Goal: Book appointment/travel/reservation

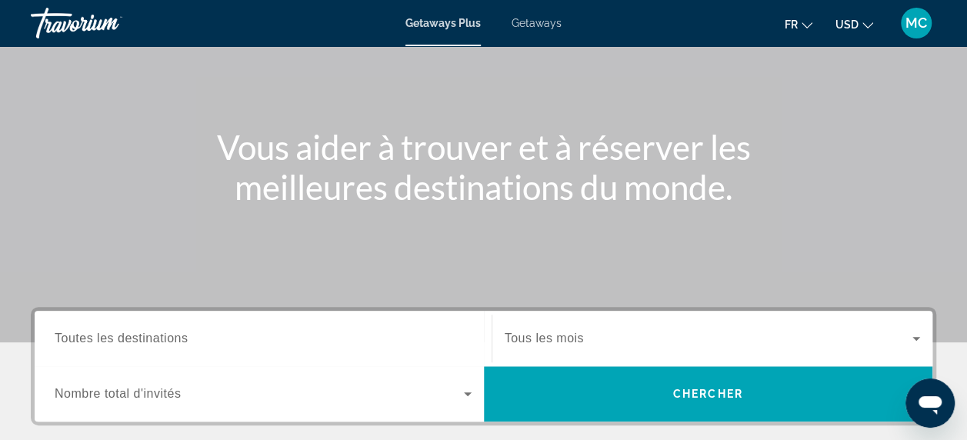
scroll to position [120, 0]
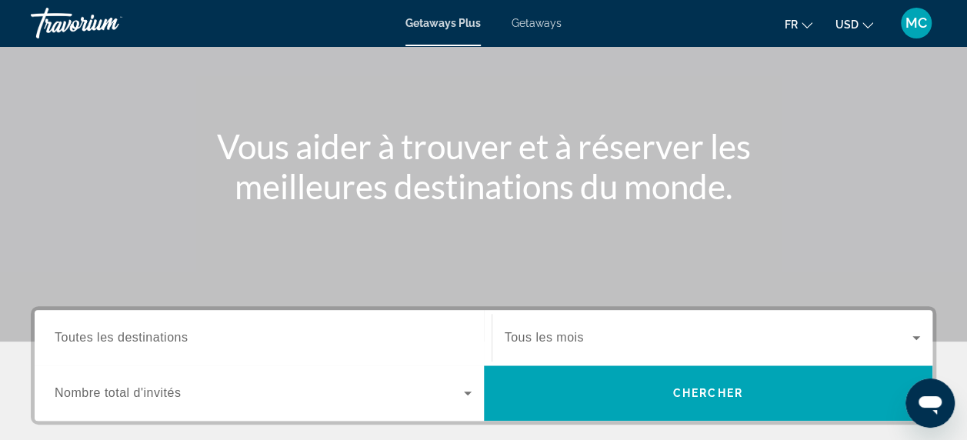
click at [854, 31] on button "USD USD ($) MXN (Mex$) CAD (Can$) GBP (£) EUR (€) AUD (A$) NZD (NZ$) CNY (CN¥)" at bounding box center [854, 24] width 38 height 22
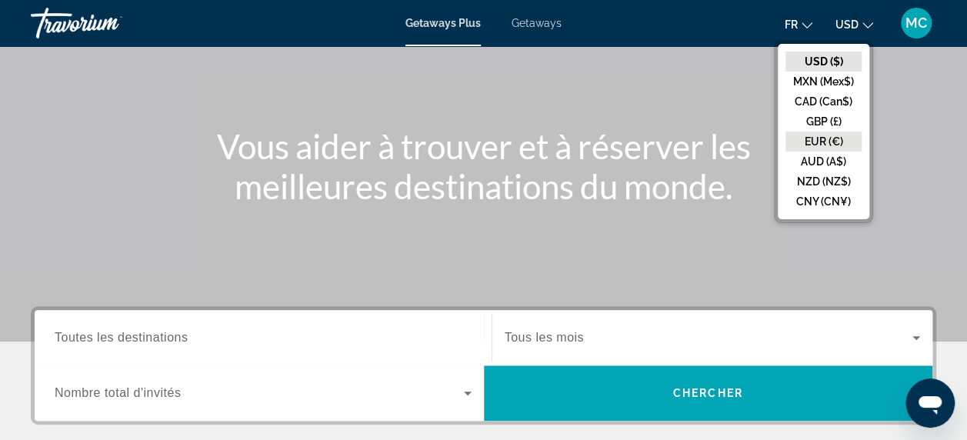
click at [828, 132] on button "EUR (€)" at bounding box center [823, 142] width 76 height 20
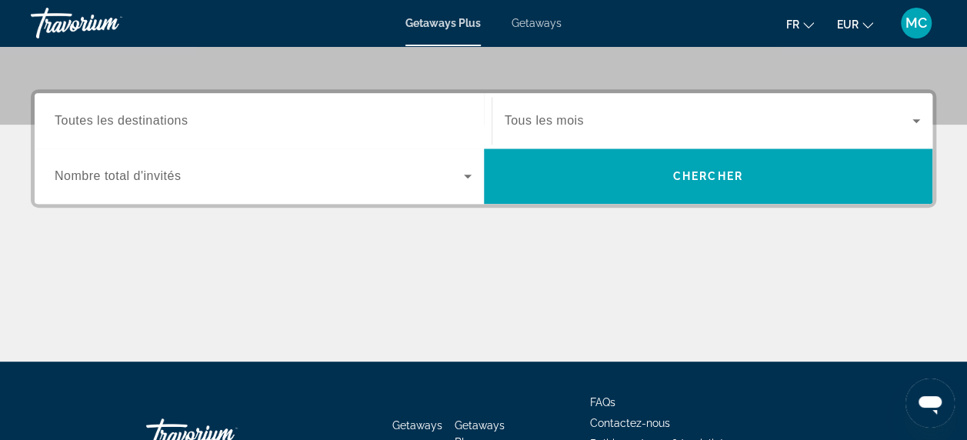
scroll to position [363, 0]
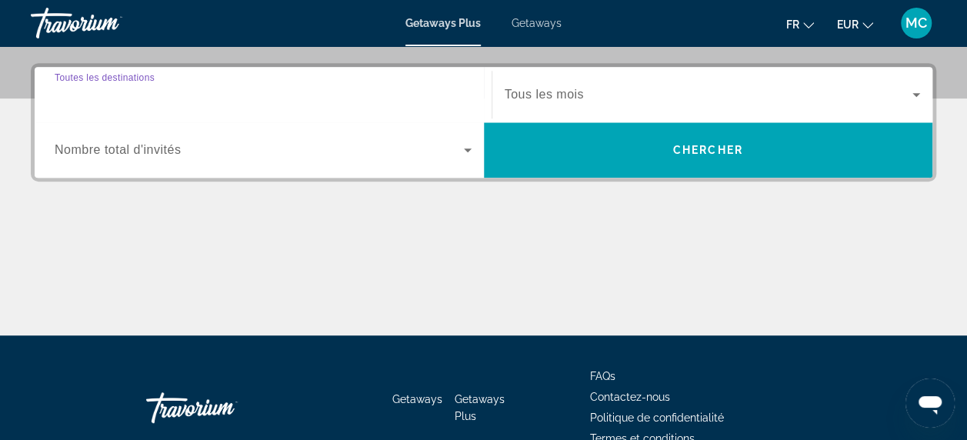
click at [306, 102] on input "Destination Toutes les destinations" at bounding box center [263, 95] width 417 height 18
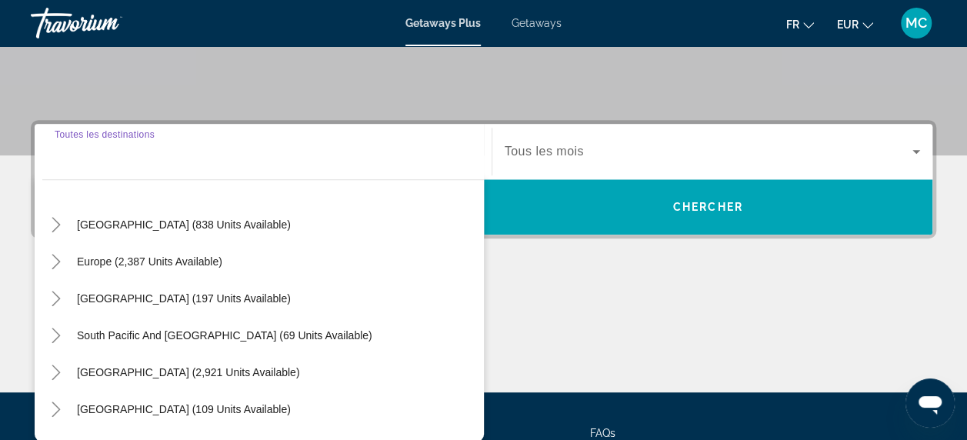
scroll to position [143, 0]
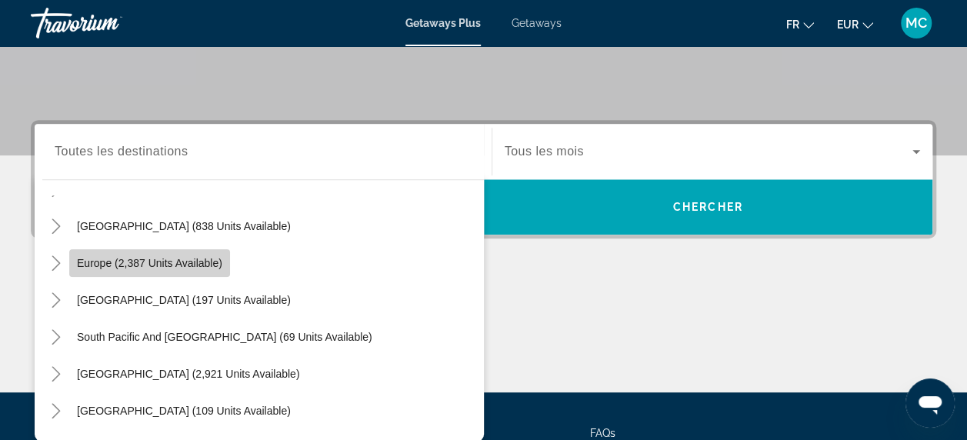
click at [153, 268] on span "Search widget" at bounding box center [149, 263] width 161 height 37
type input "**********"
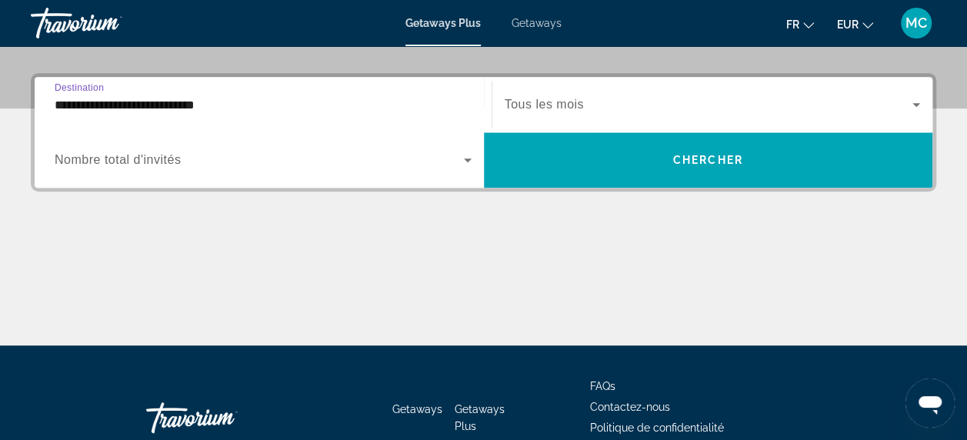
scroll to position [375, 0]
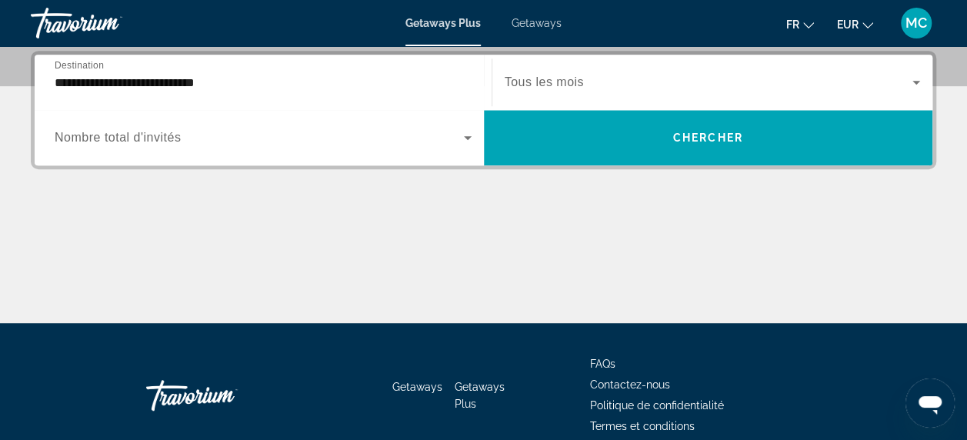
click at [530, 85] on span "Tous les mois" at bounding box center [544, 81] width 79 height 13
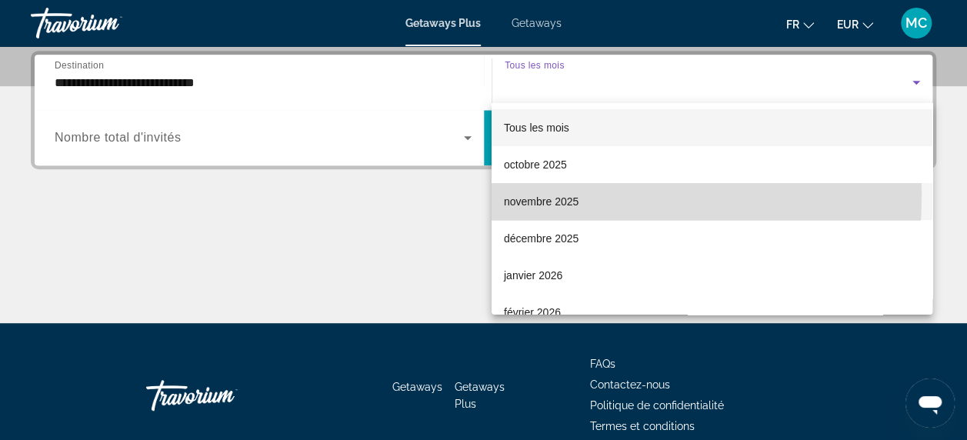
click at [527, 195] on span "novembre 2025" at bounding box center [541, 201] width 75 height 18
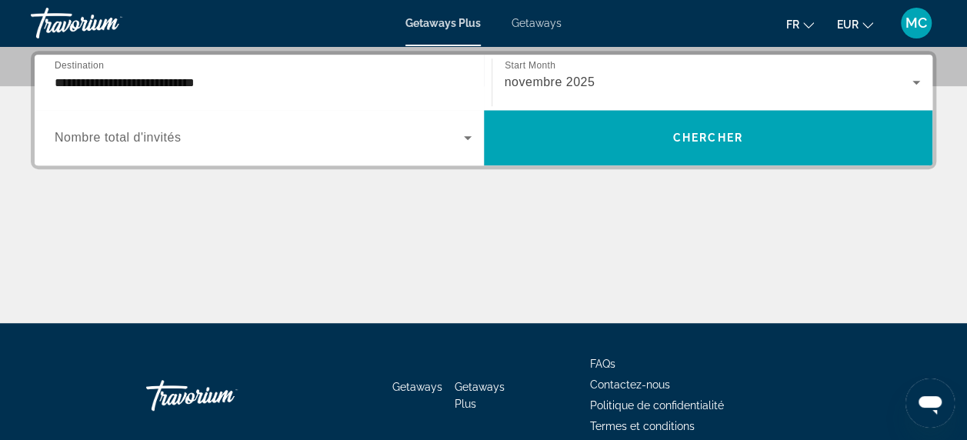
click at [350, 116] on div "Search widget" at bounding box center [263, 137] width 417 height 43
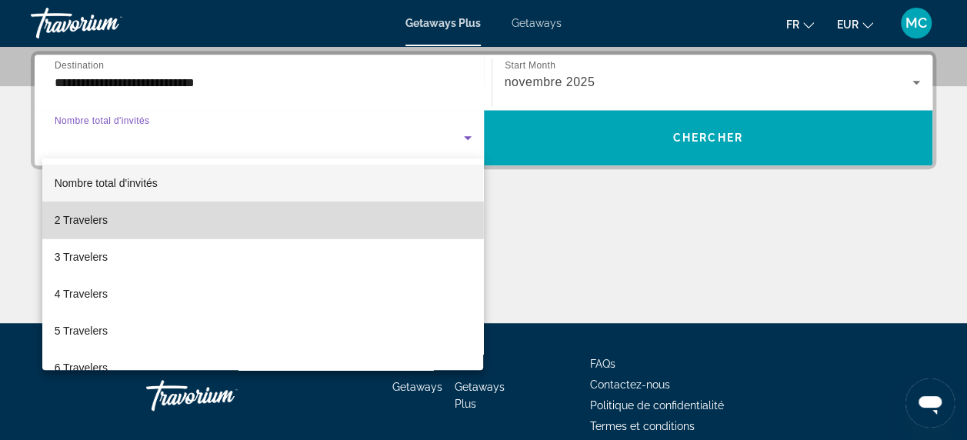
click at [365, 221] on mat-option "2 Travelers" at bounding box center [262, 219] width 441 height 37
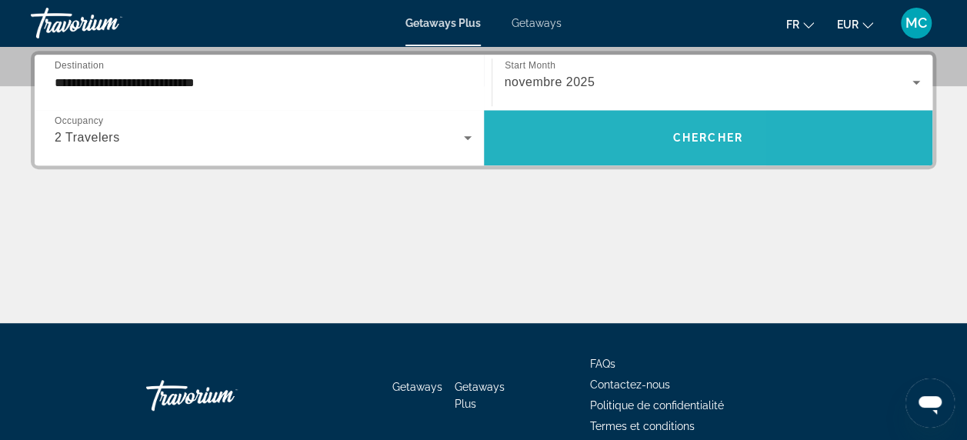
click at [557, 149] on span "Search widget" at bounding box center [708, 137] width 449 height 37
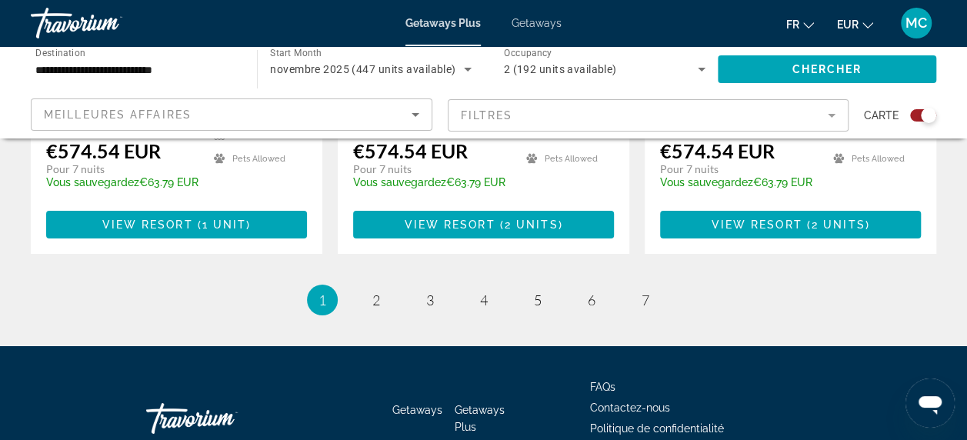
scroll to position [2586, 0]
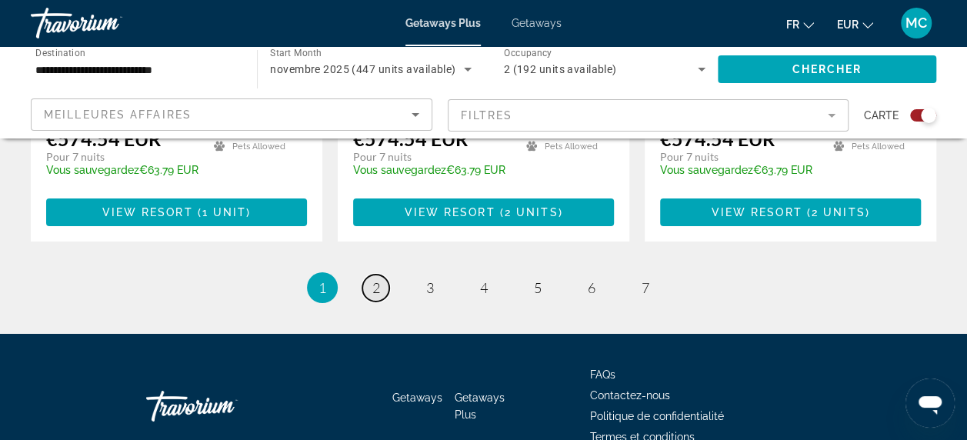
click at [375, 279] on span "2" at bounding box center [376, 287] width 8 height 17
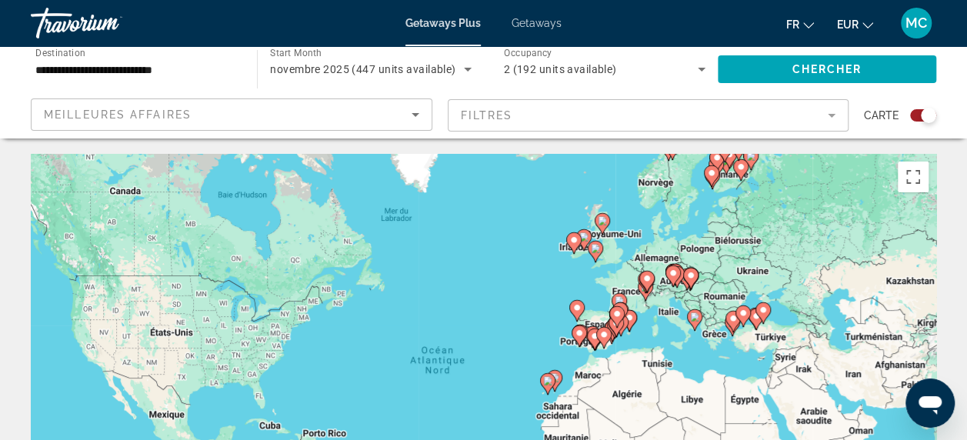
click at [554, 21] on span "Getaways" at bounding box center [536, 23] width 50 height 12
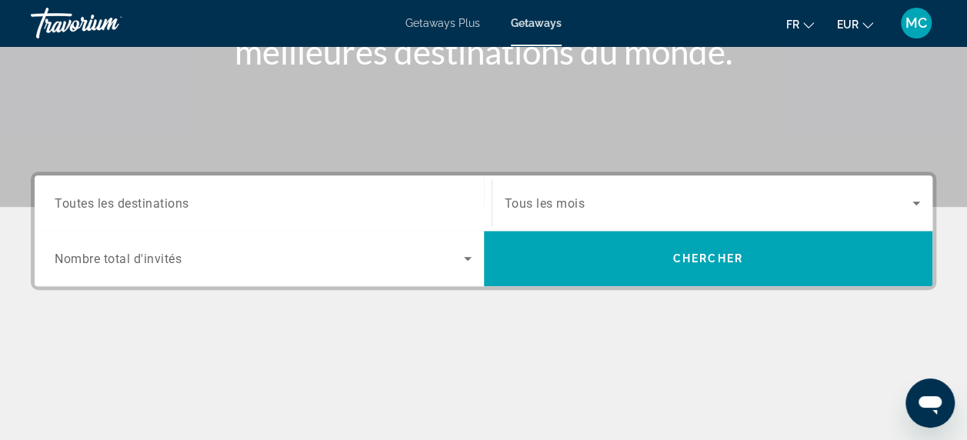
scroll to position [251, 0]
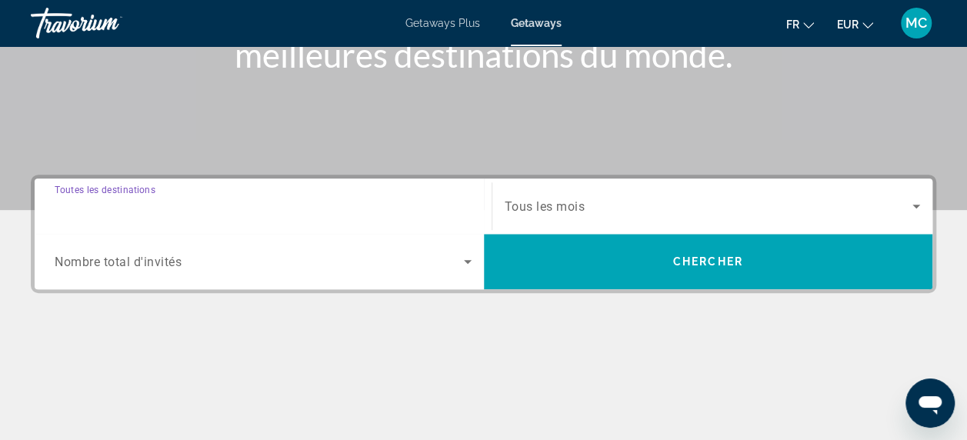
click at [359, 205] on input "Destination Toutes les destinations" at bounding box center [263, 207] width 417 height 18
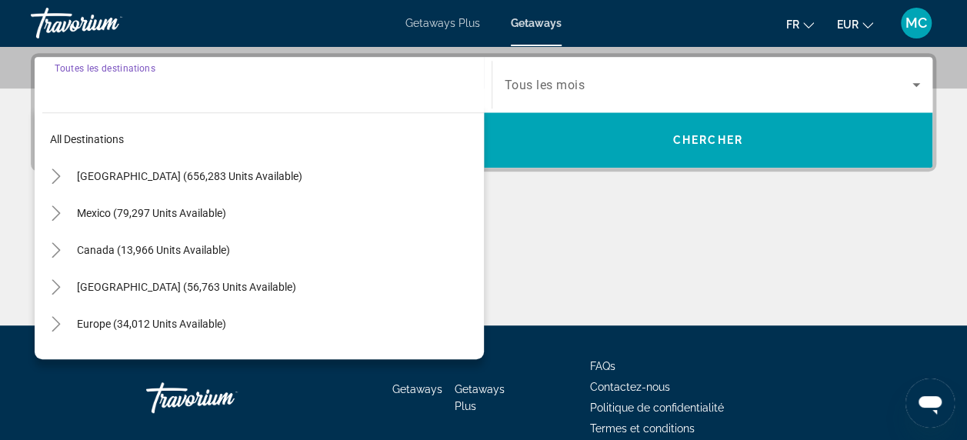
scroll to position [375, 0]
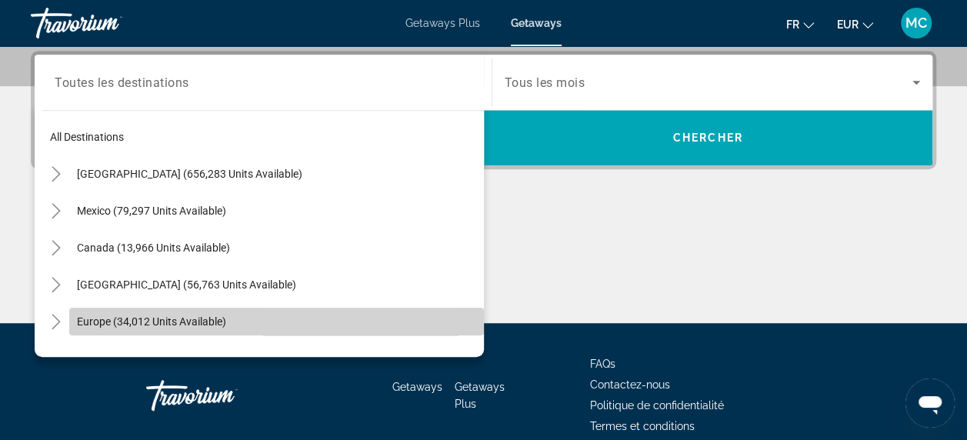
click at [299, 304] on span "Search widget" at bounding box center [276, 321] width 415 height 37
type input "**********"
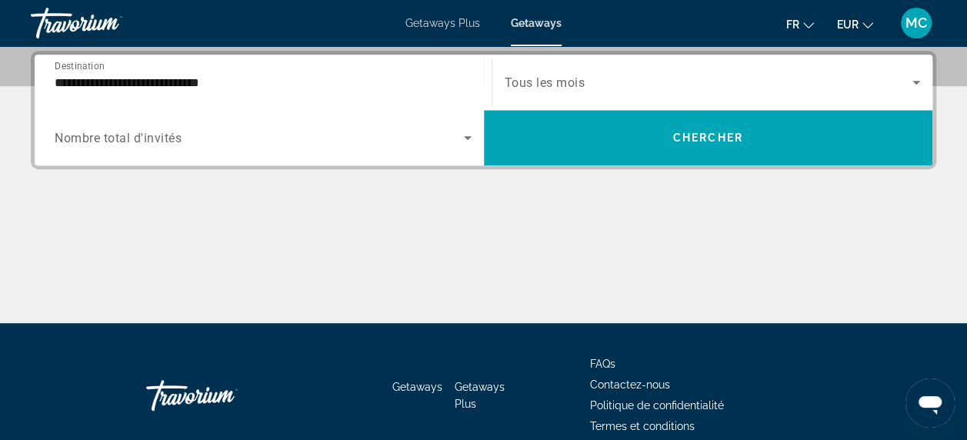
click at [511, 91] on div "Search widget" at bounding box center [713, 82] width 416 height 43
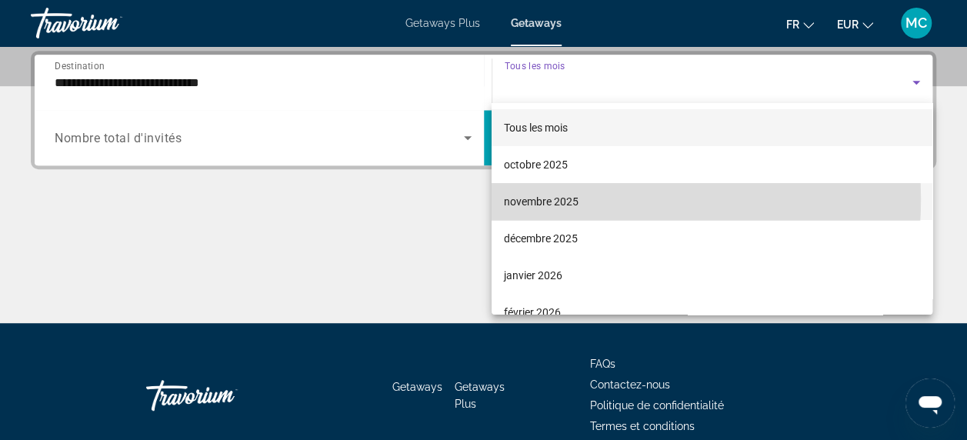
click at [557, 199] on span "novembre 2025" at bounding box center [541, 201] width 75 height 18
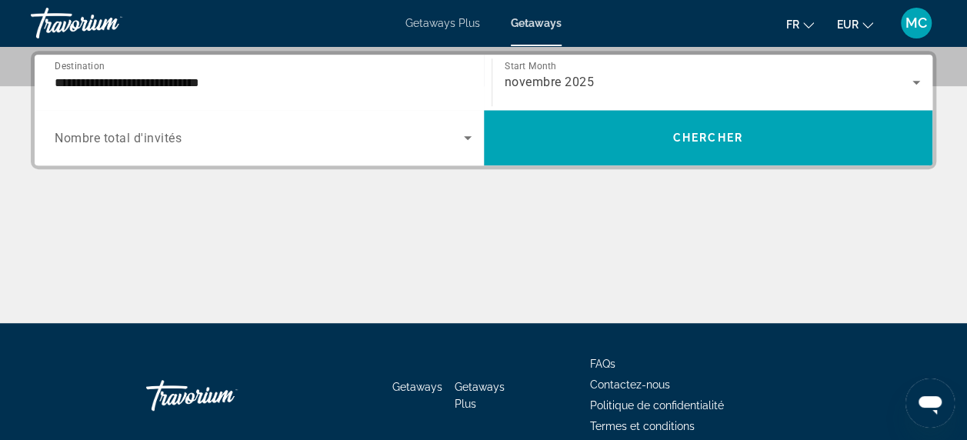
click at [437, 147] on div "Search widget" at bounding box center [263, 137] width 417 height 43
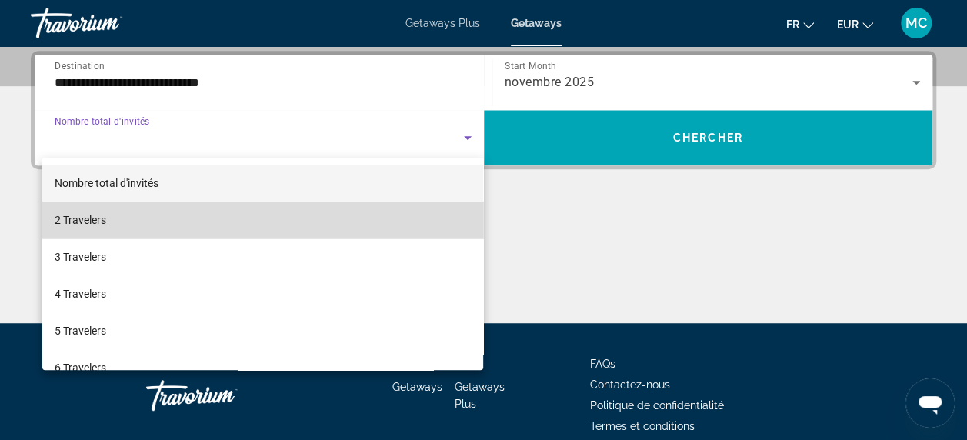
click at [405, 229] on mat-option "2 Travelers" at bounding box center [262, 219] width 441 height 37
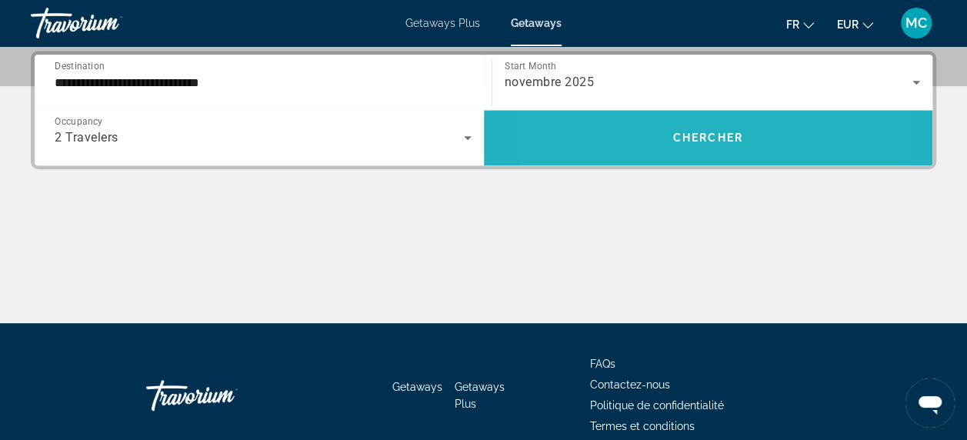
click at [629, 128] on span "Search widget" at bounding box center [708, 137] width 449 height 37
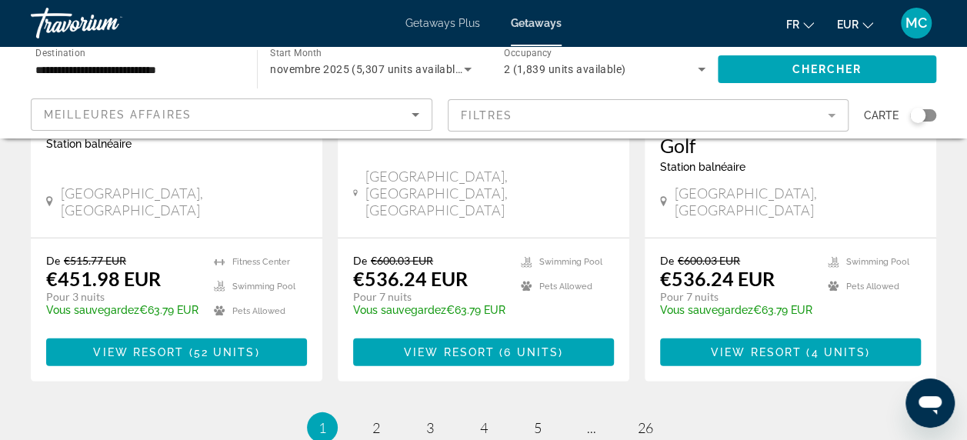
scroll to position [2092, 0]
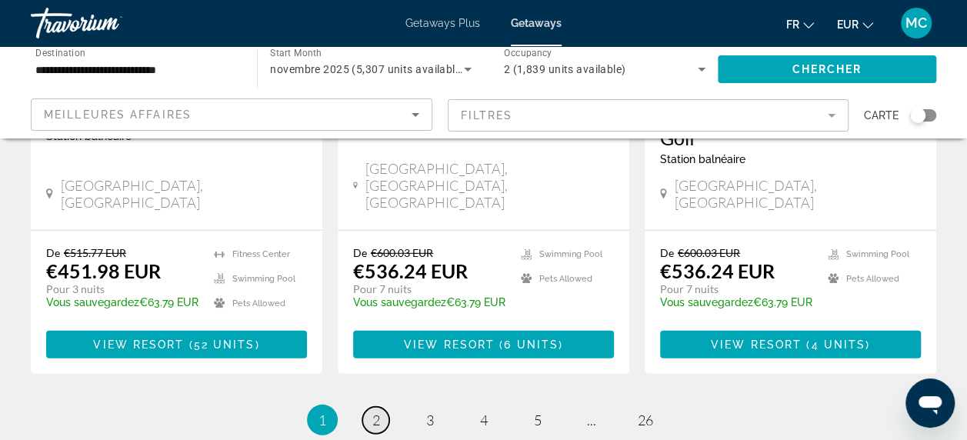
click at [365, 407] on link "page 2" at bounding box center [375, 420] width 27 height 27
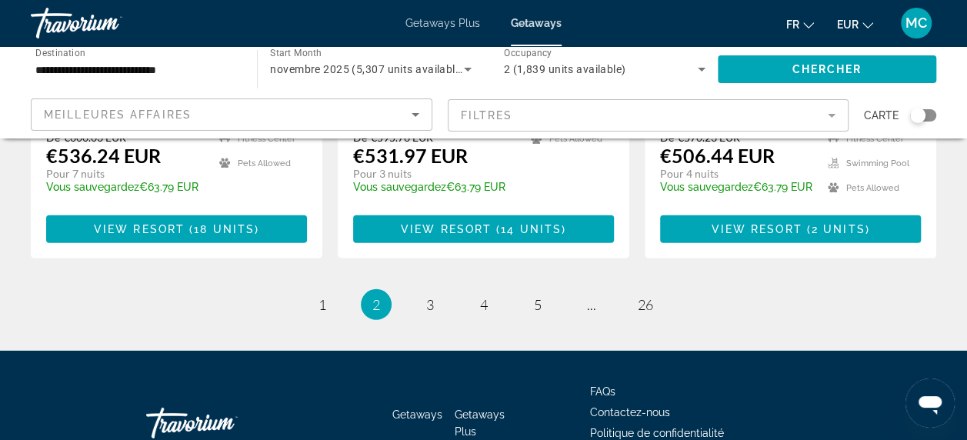
scroll to position [2188, 0]
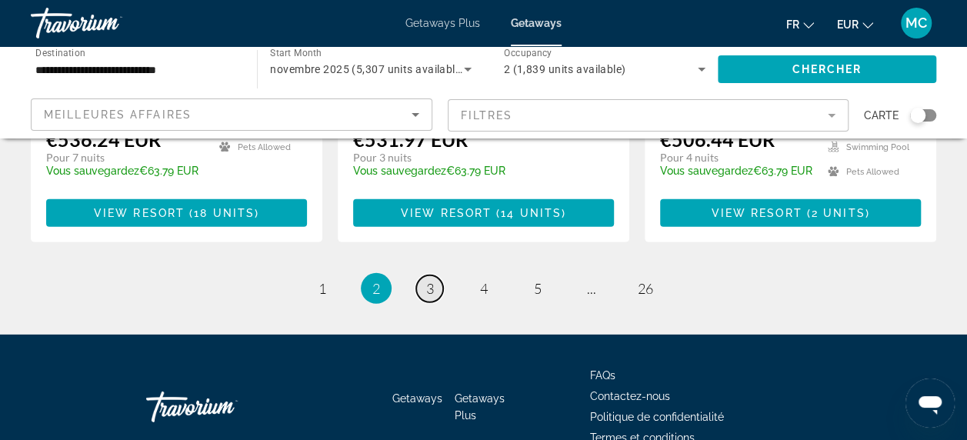
click at [429, 280] on span "3" at bounding box center [430, 288] width 8 height 17
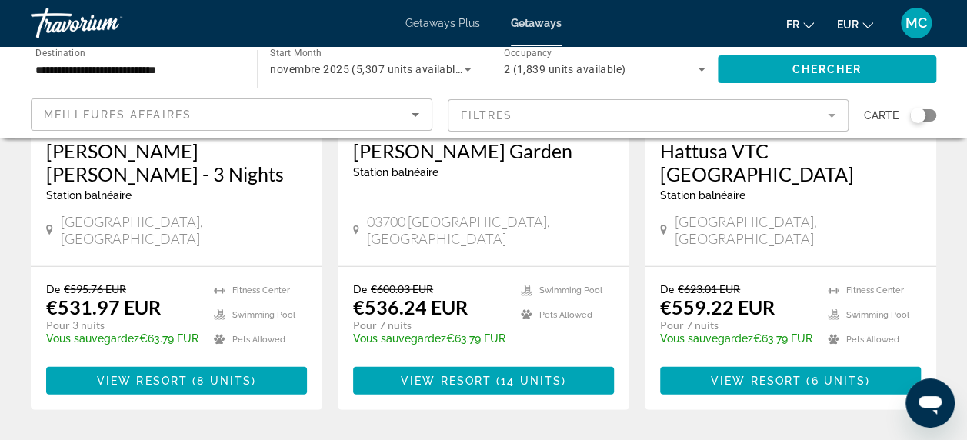
scroll to position [2014, 0]
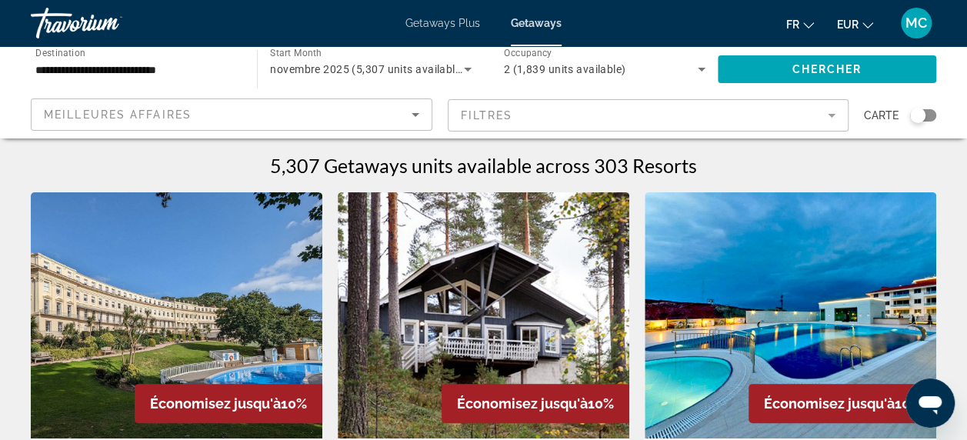
click at [481, 401] on span "Économisez jusqu'à" at bounding box center [522, 403] width 131 height 16
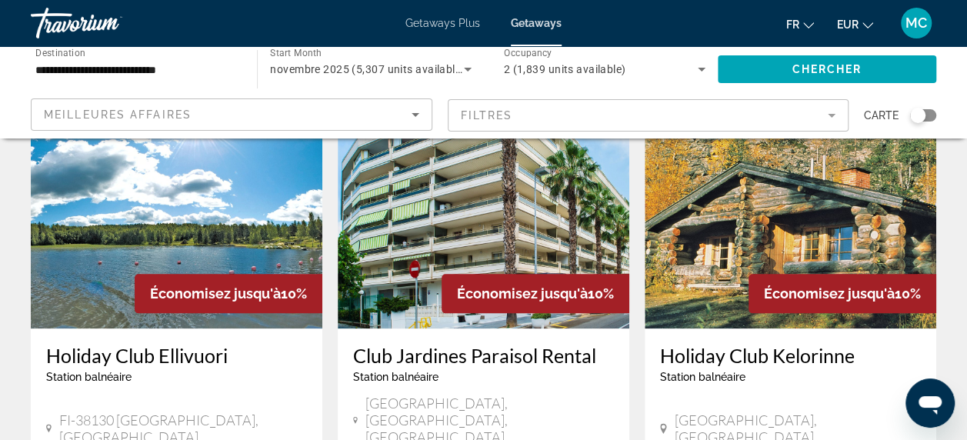
scroll to position [541, 0]
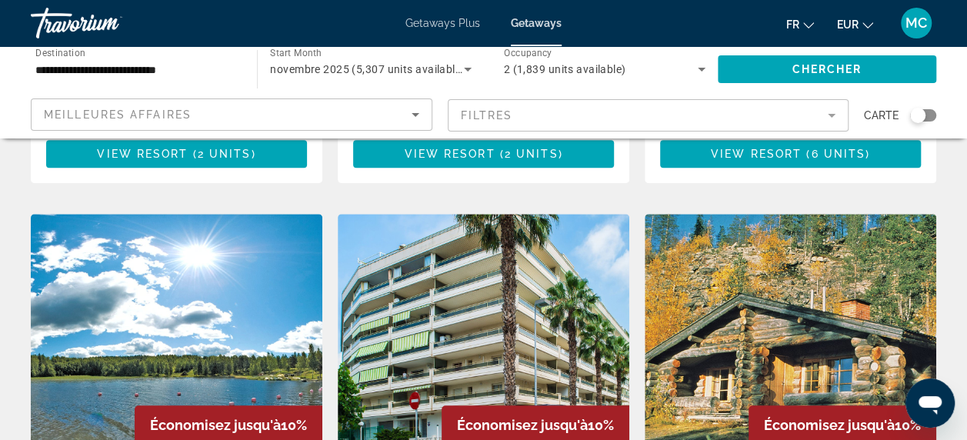
click at [481, 417] on span "Économisez jusqu'à" at bounding box center [522, 425] width 131 height 16
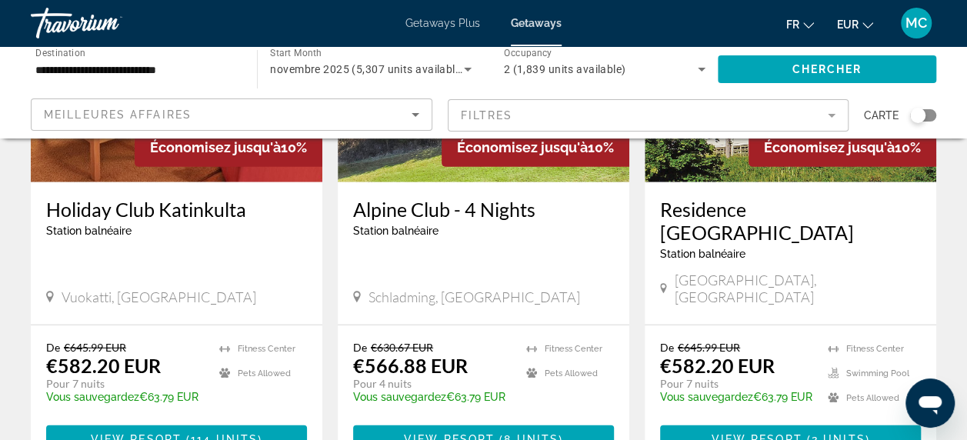
scroll to position [2037, 0]
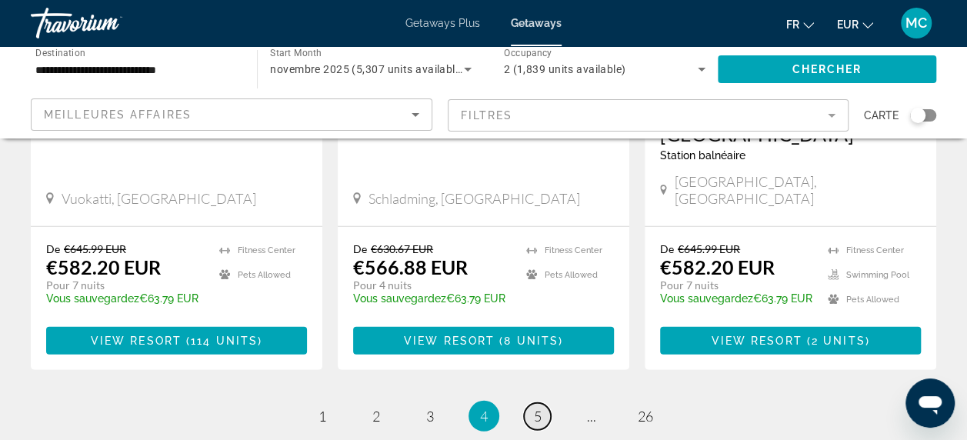
click at [541, 403] on link "page 5" at bounding box center [537, 416] width 27 height 27
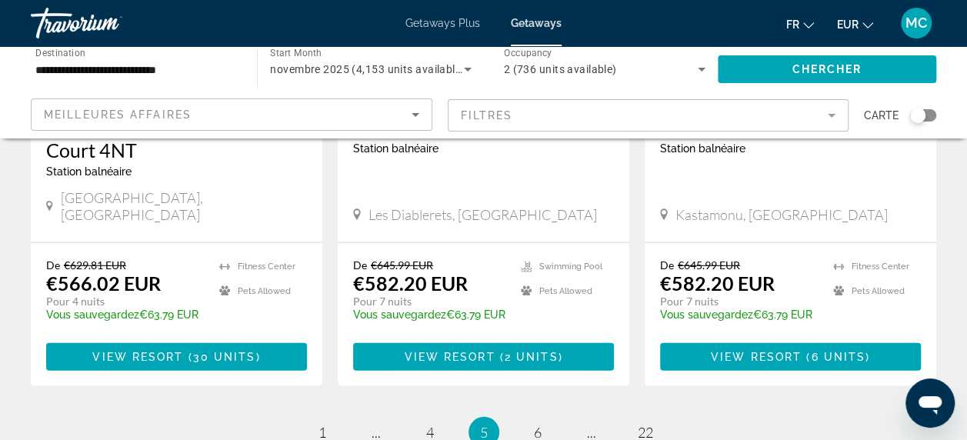
scroll to position [2138, 0]
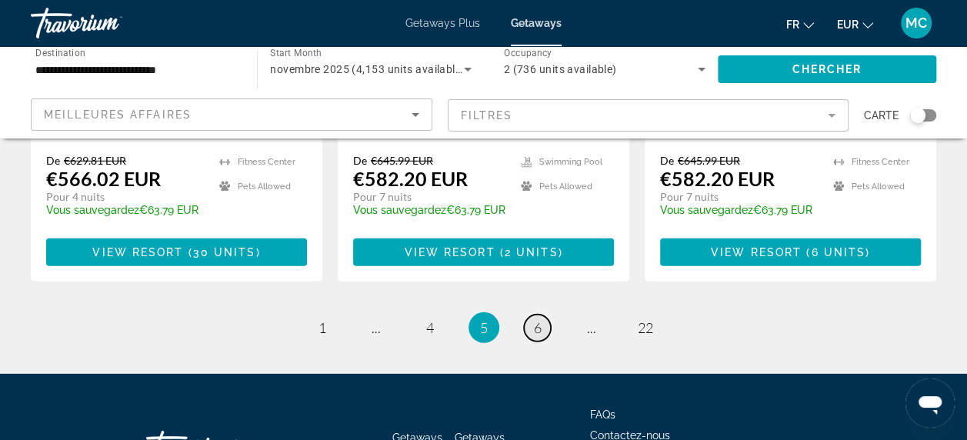
click at [538, 315] on link "page 6" at bounding box center [537, 328] width 27 height 27
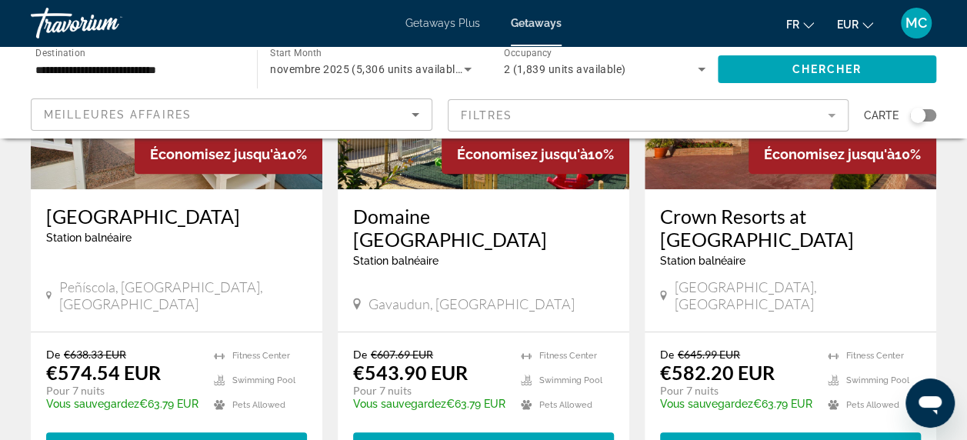
scroll to position [248, 0]
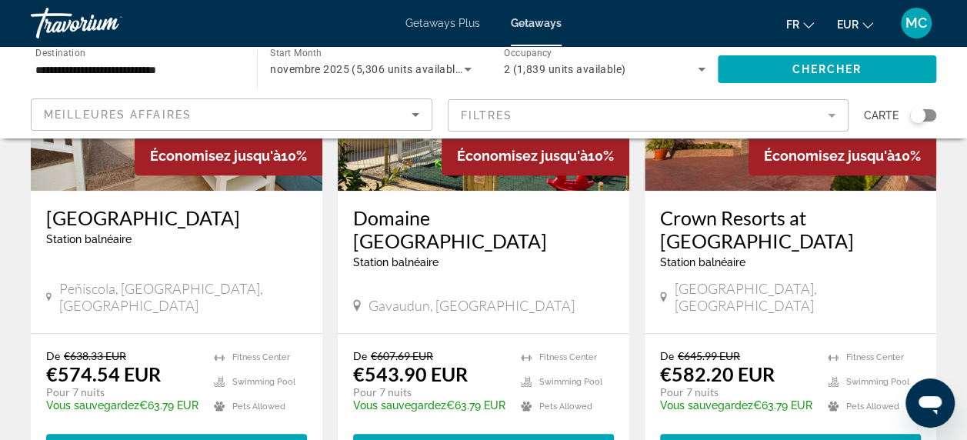
click at [538, 229] on div "Domaine [GEOGRAPHIC_DATA] balnéaire - Ceci est une station d'adultes seulement" at bounding box center [483, 243] width 261 height 74
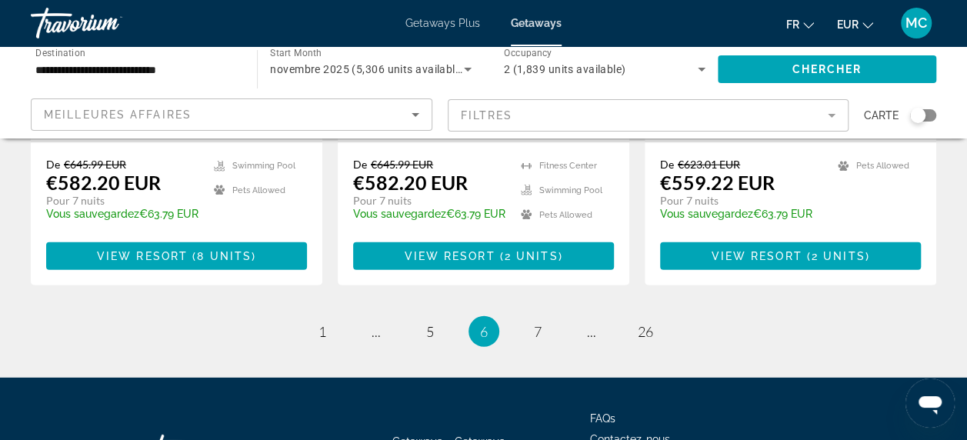
scroll to position [2090, 0]
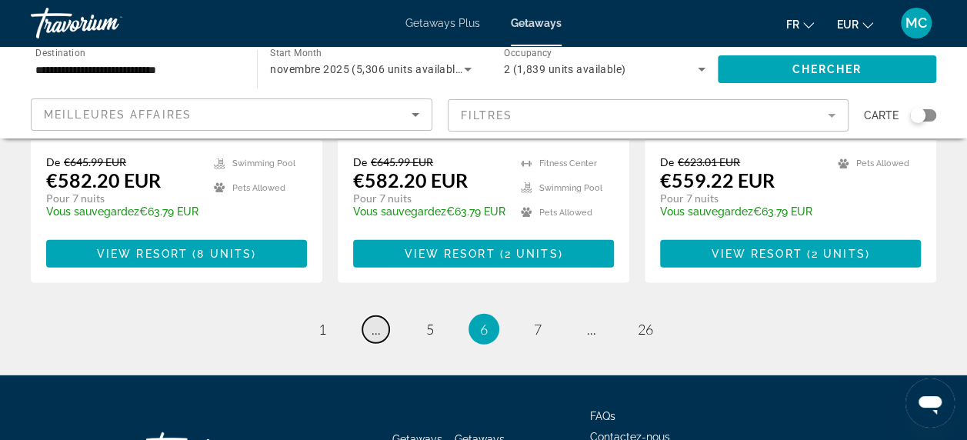
click at [379, 321] on span "..." at bounding box center [375, 329] width 9 height 17
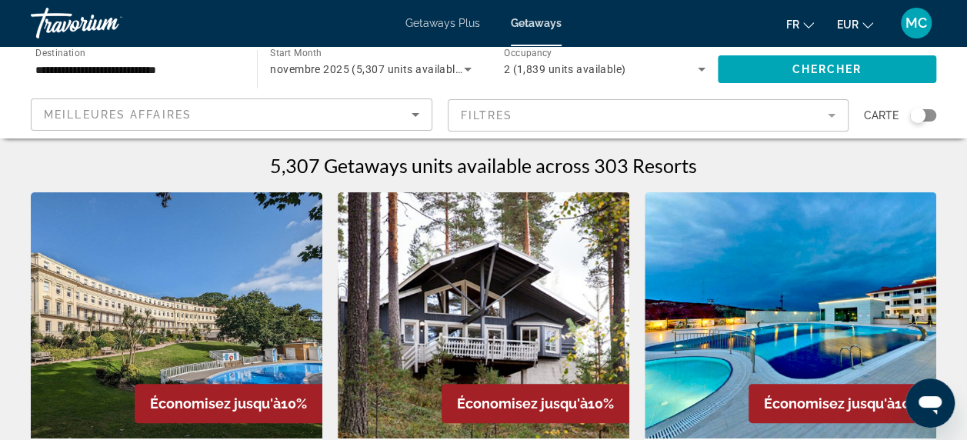
click at [774, 218] on img "Main content" at bounding box center [789, 315] width 291 height 246
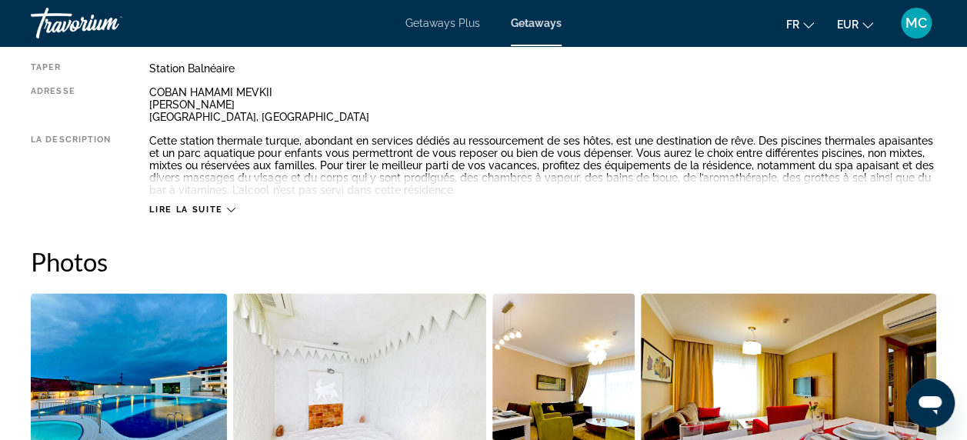
scroll to position [844, 0]
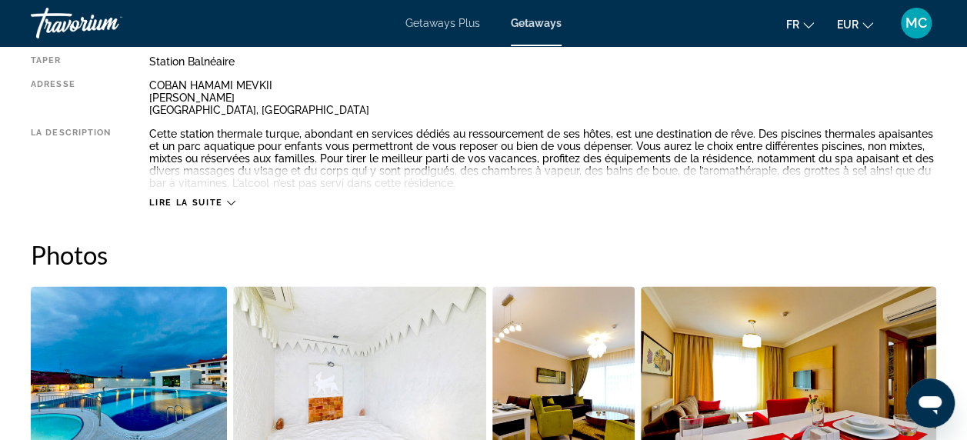
drag, startPoint x: 774, startPoint y: 218, endPoint x: 618, endPoint y: 238, distance: 156.5
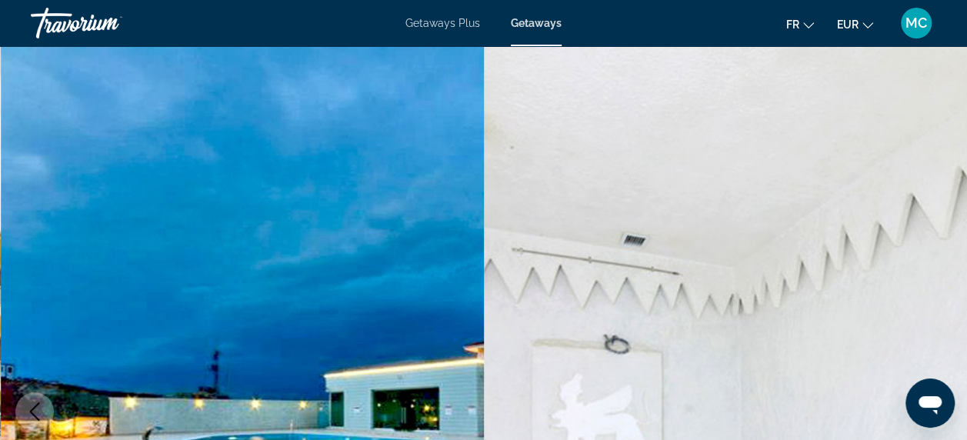
scroll to position [0, 0]
click at [58, 16] on div "Travorium" at bounding box center [108, 23] width 154 height 40
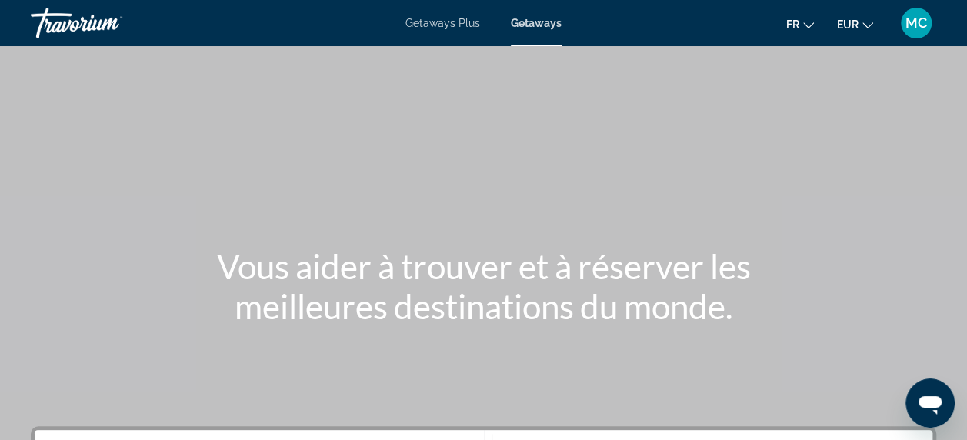
click at [58, 16] on div "Travorium" at bounding box center [108, 23] width 154 height 40
